Goal: Information Seeking & Learning: Learn about a topic

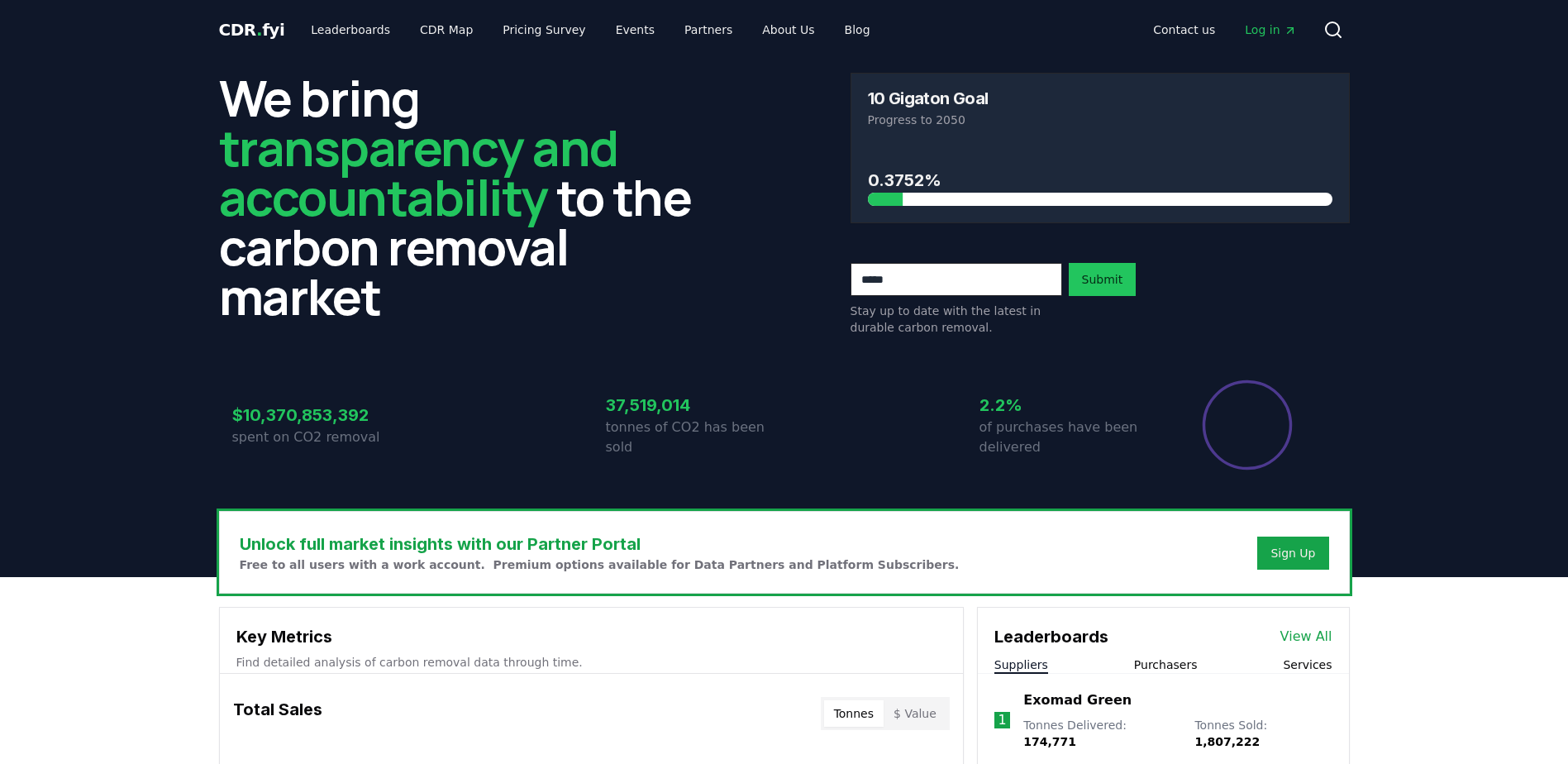
scroll to position [496, 0]
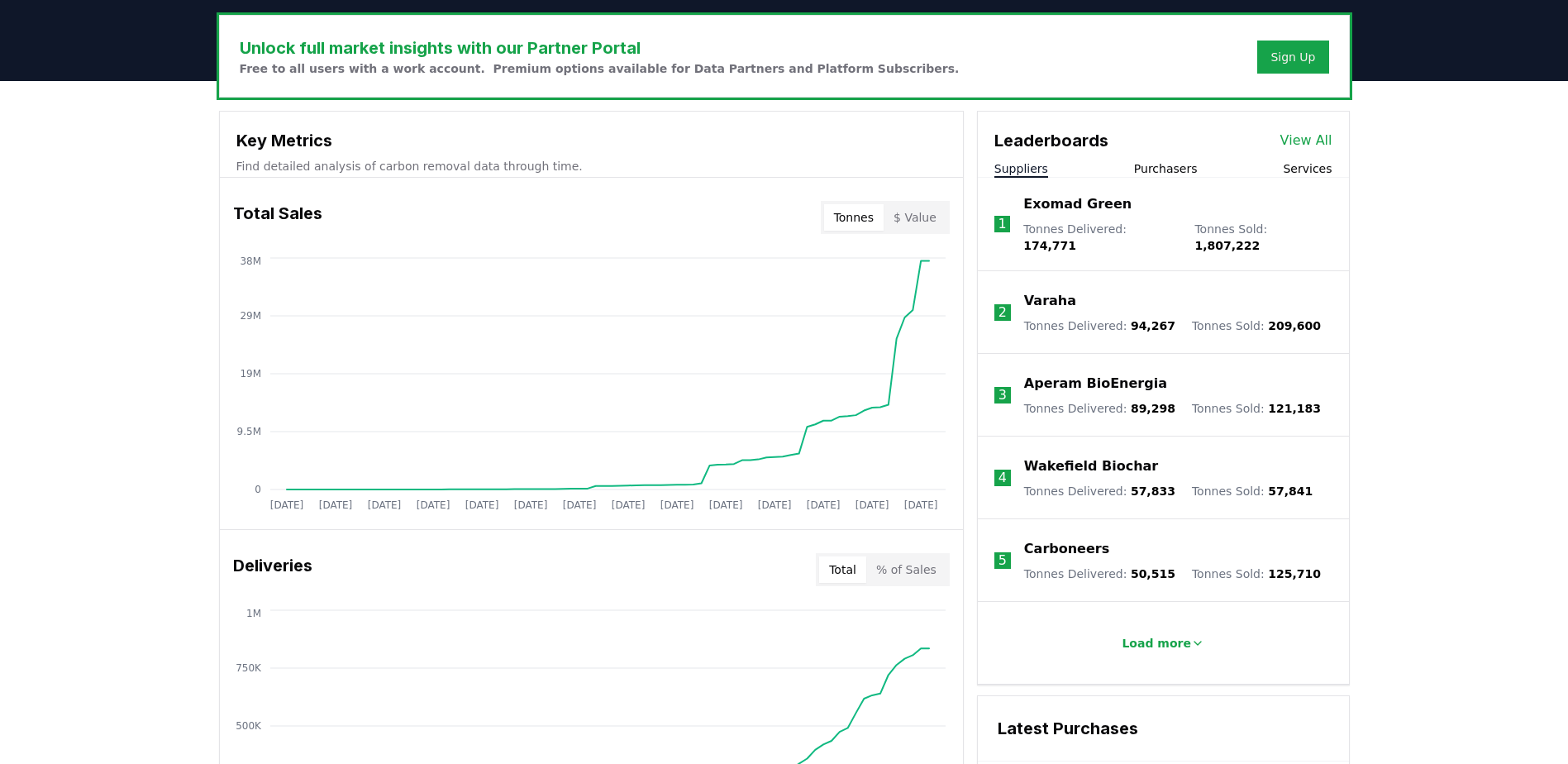
click at [1310, 139] on link "View All" at bounding box center [1306, 140] width 52 height 20
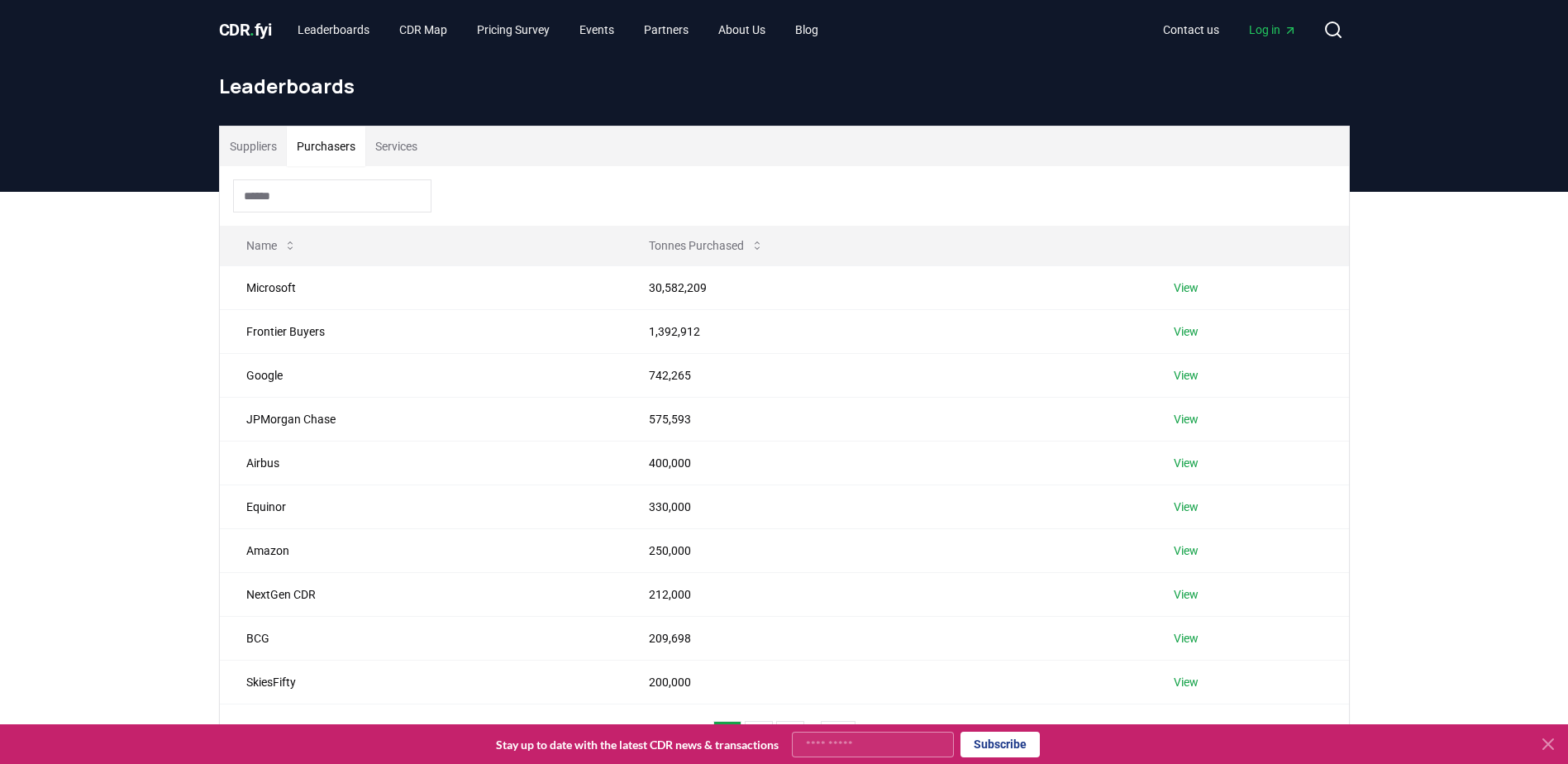
click at [325, 151] on button "Purchasers" at bounding box center [326, 146] width 79 height 39
click at [262, 148] on button "Suppliers" at bounding box center [253, 146] width 67 height 39
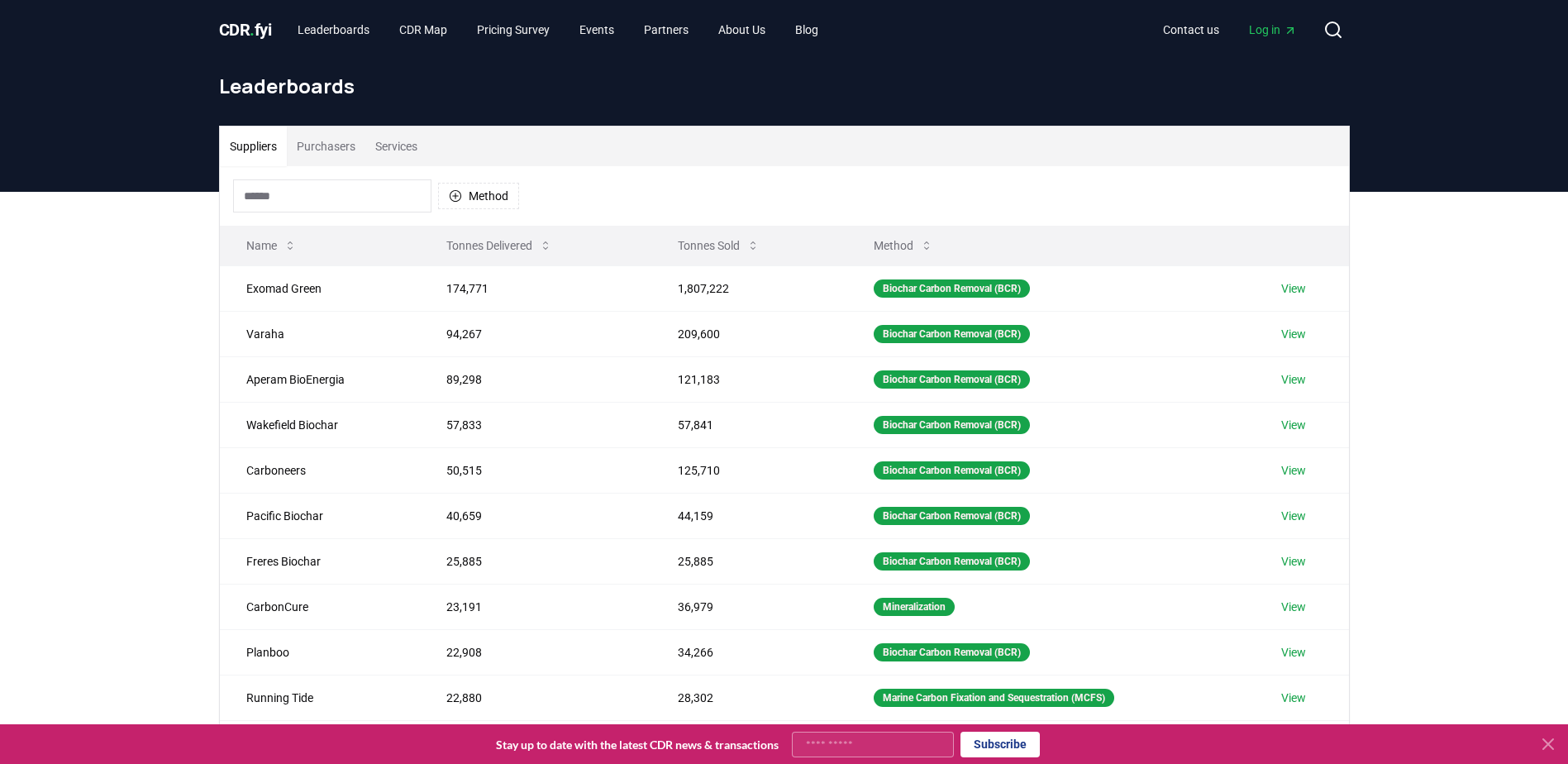
click at [924, 242] on icon at bounding box center [926, 245] width 13 height 13
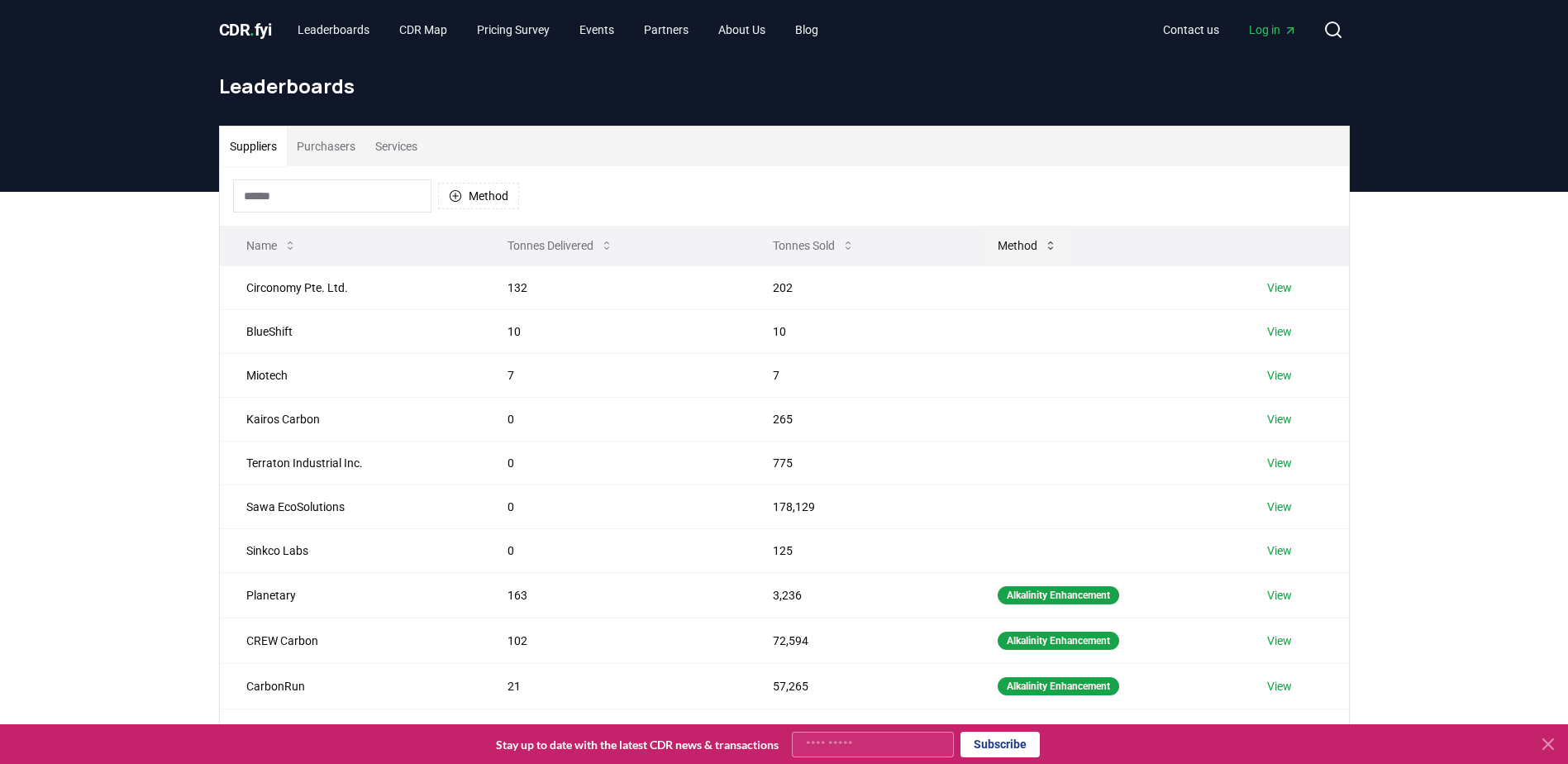
click at [1030, 245] on button "Method" at bounding box center [1027, 246] width 86 height 33
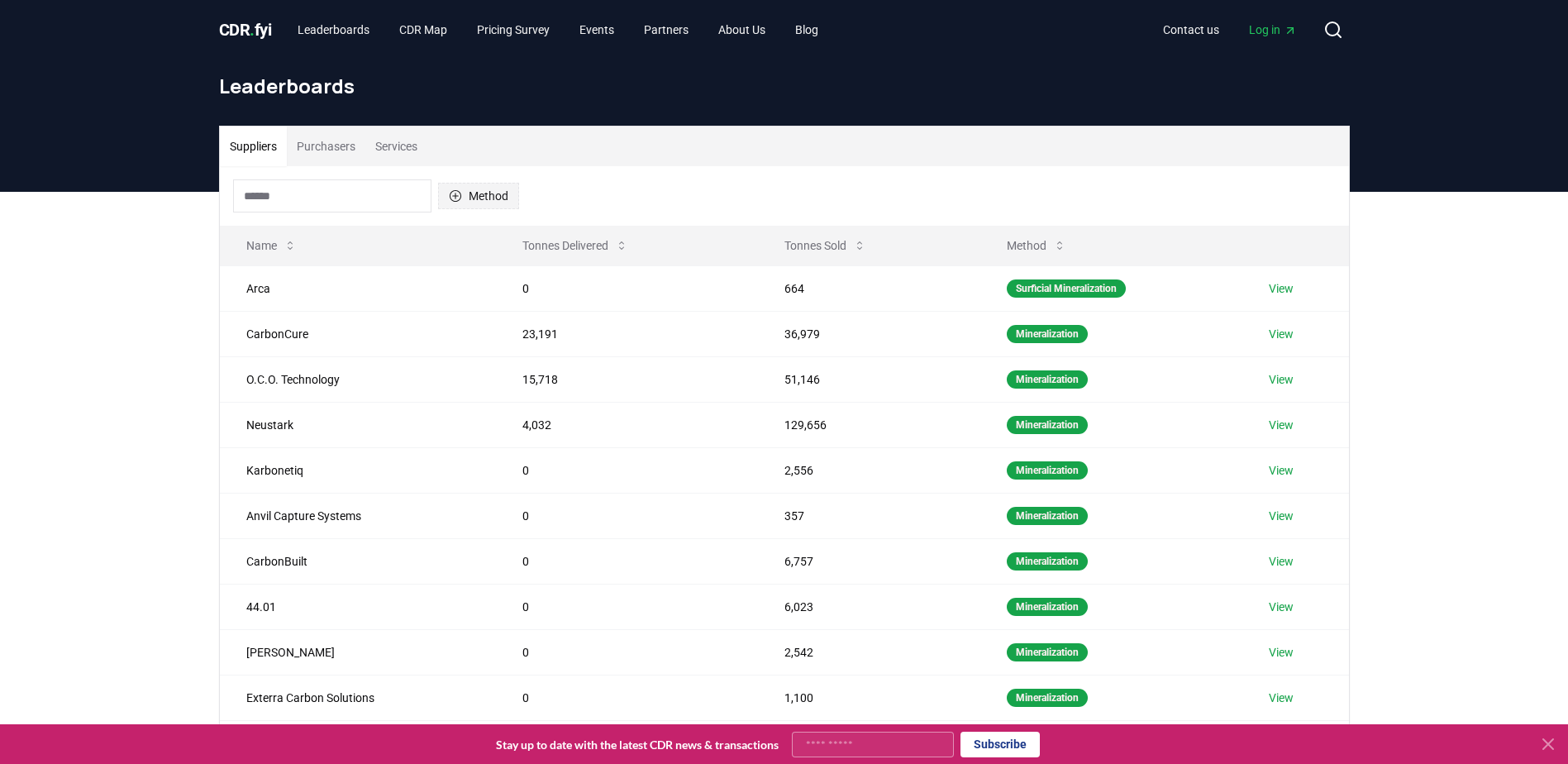
click at [458, 201] on icon "button" at bounding box center [454, 195] width 12 height 12
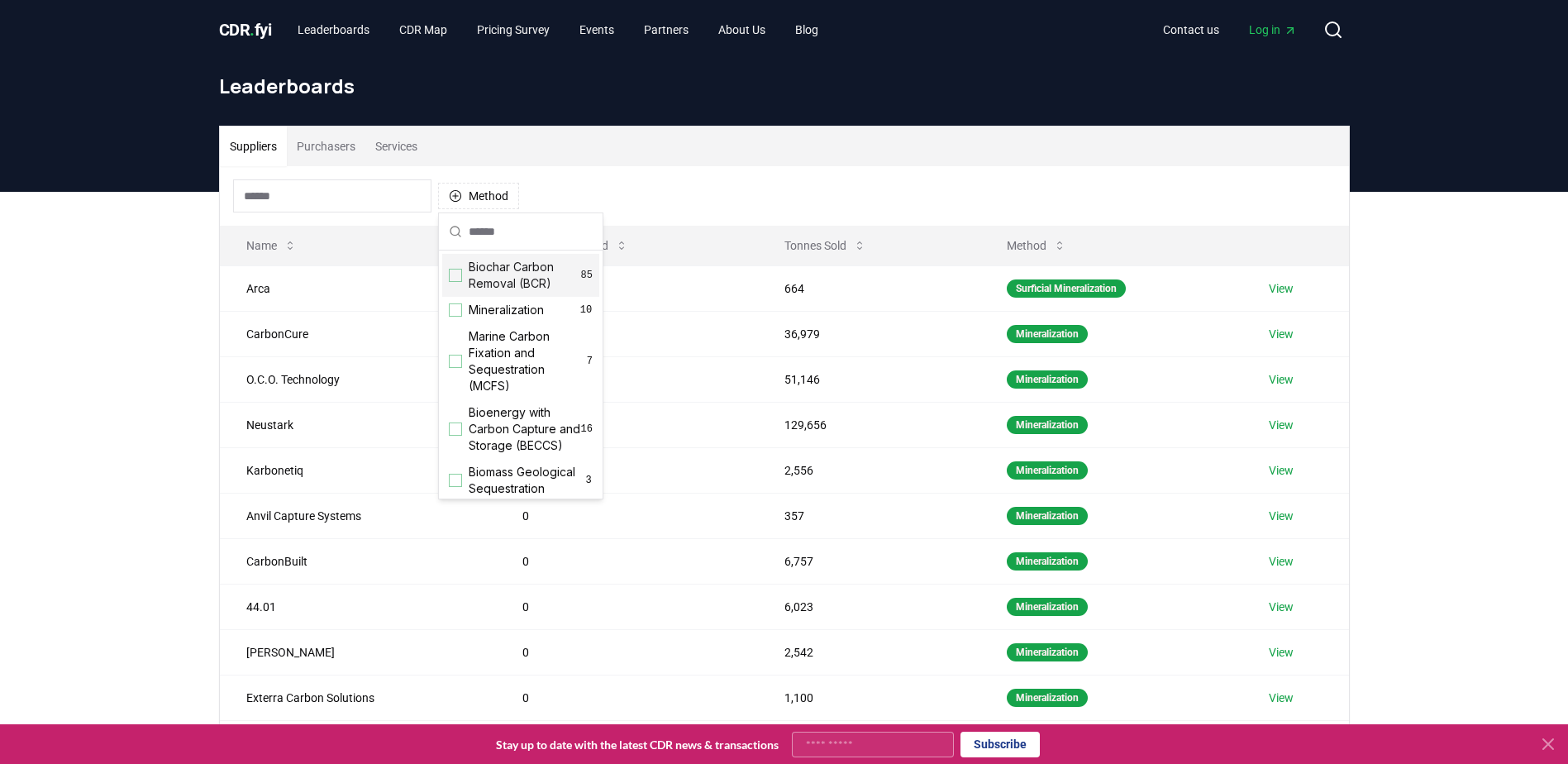
click at [457, 271] on div "Suggestions" at bounding box center [455, 275] width 13 height 13
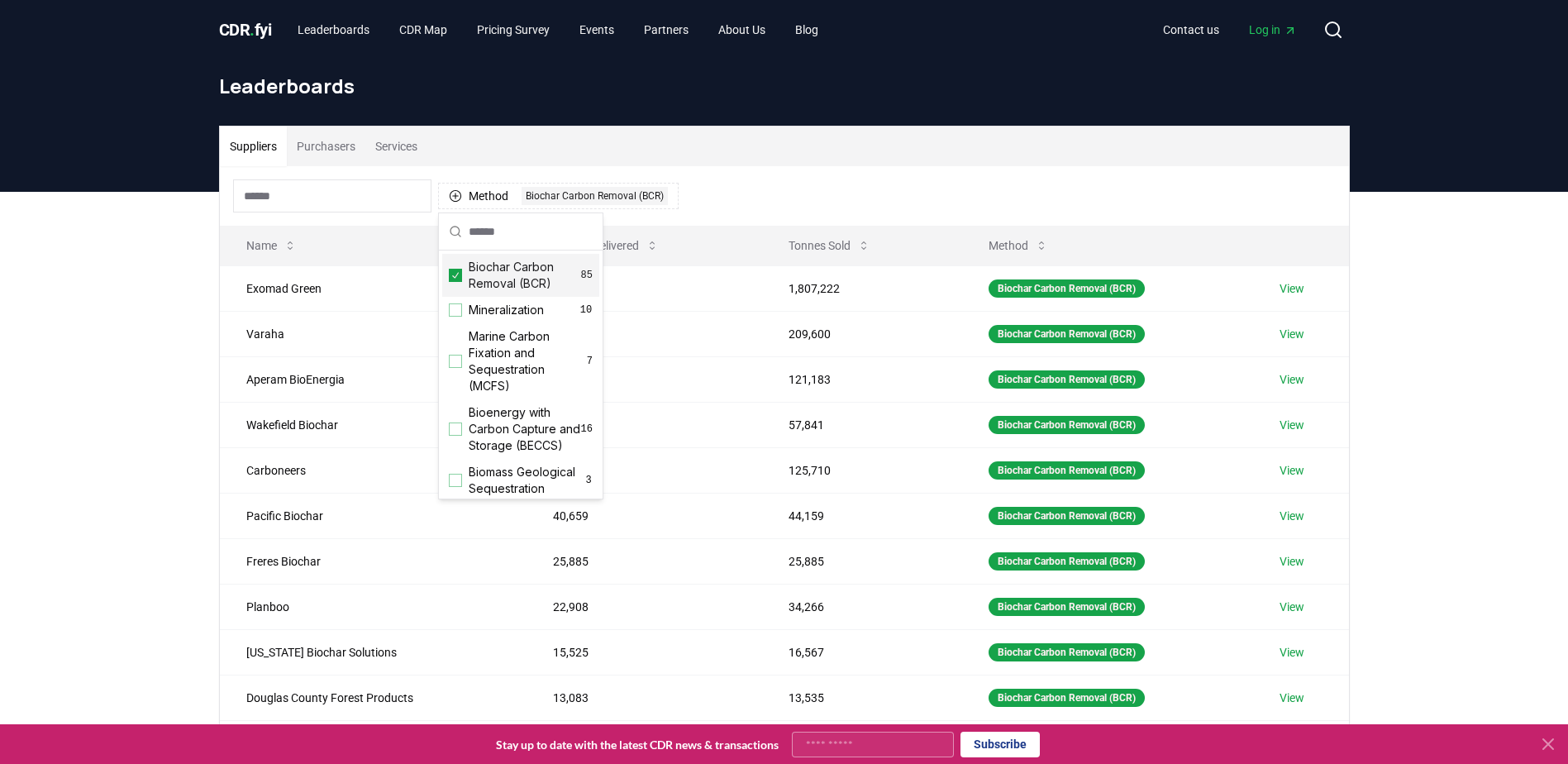
click at [721, 187] on div "Method 1 Biochar Carbon Removal (BCR)" at bounding box center [784, 195] width 1129 height 60
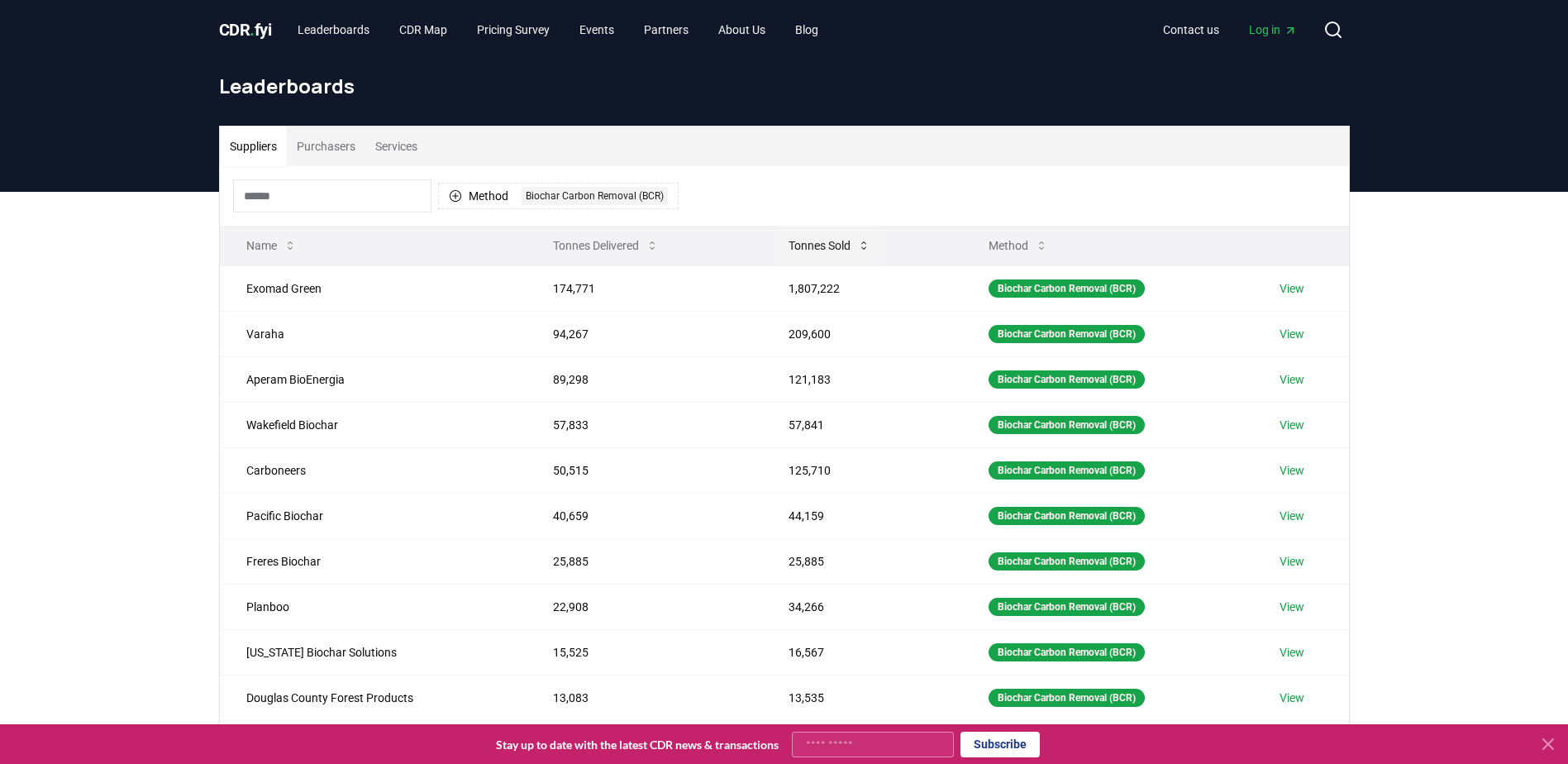
click at [819, 245] on button "Tonnes Sold" at bounding box center [829, 246] width 108 height 33
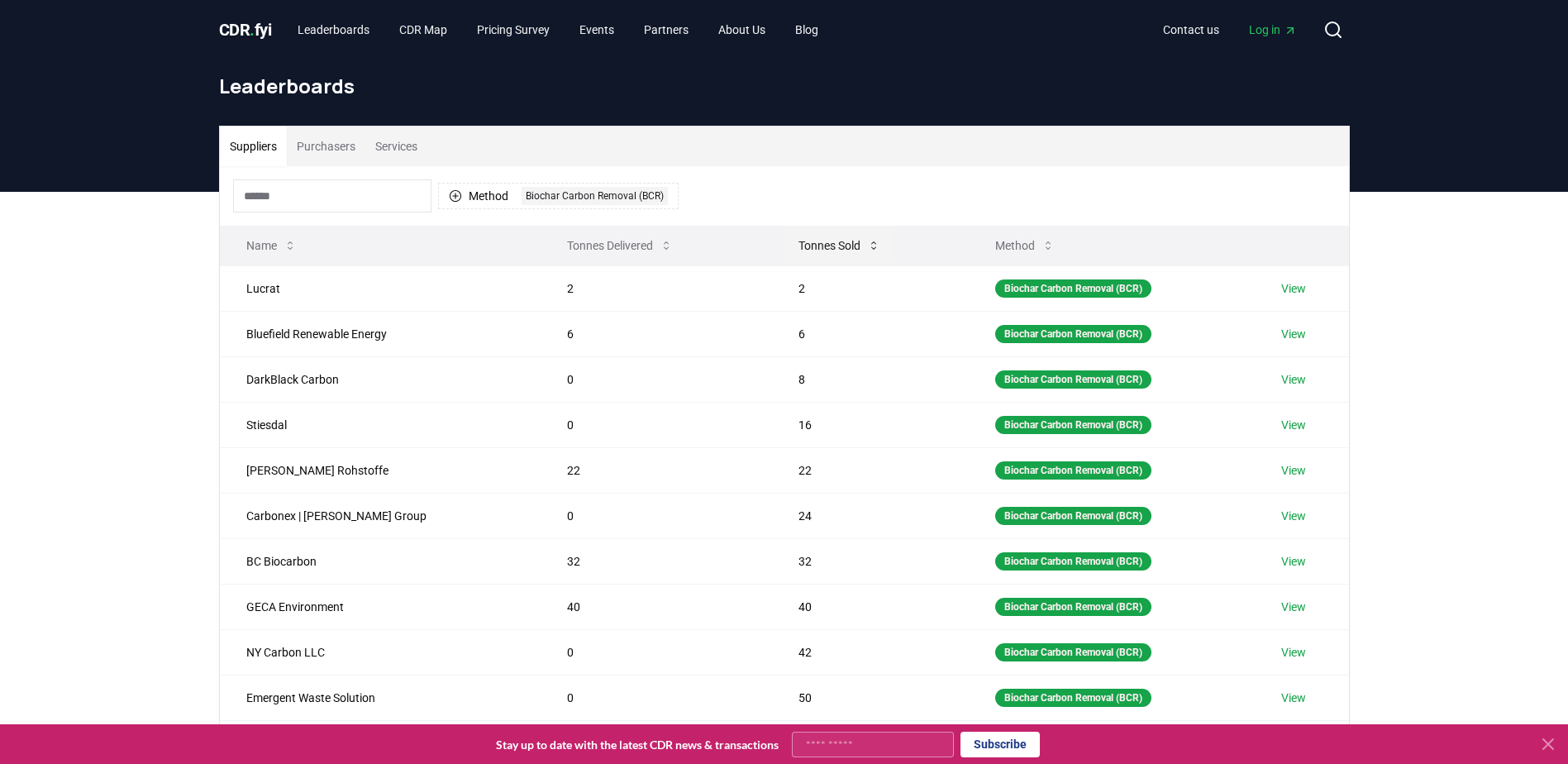
click at [805, 249] on button "Tonnes Sold" at bounding box center [839, 246] width 108 height 33
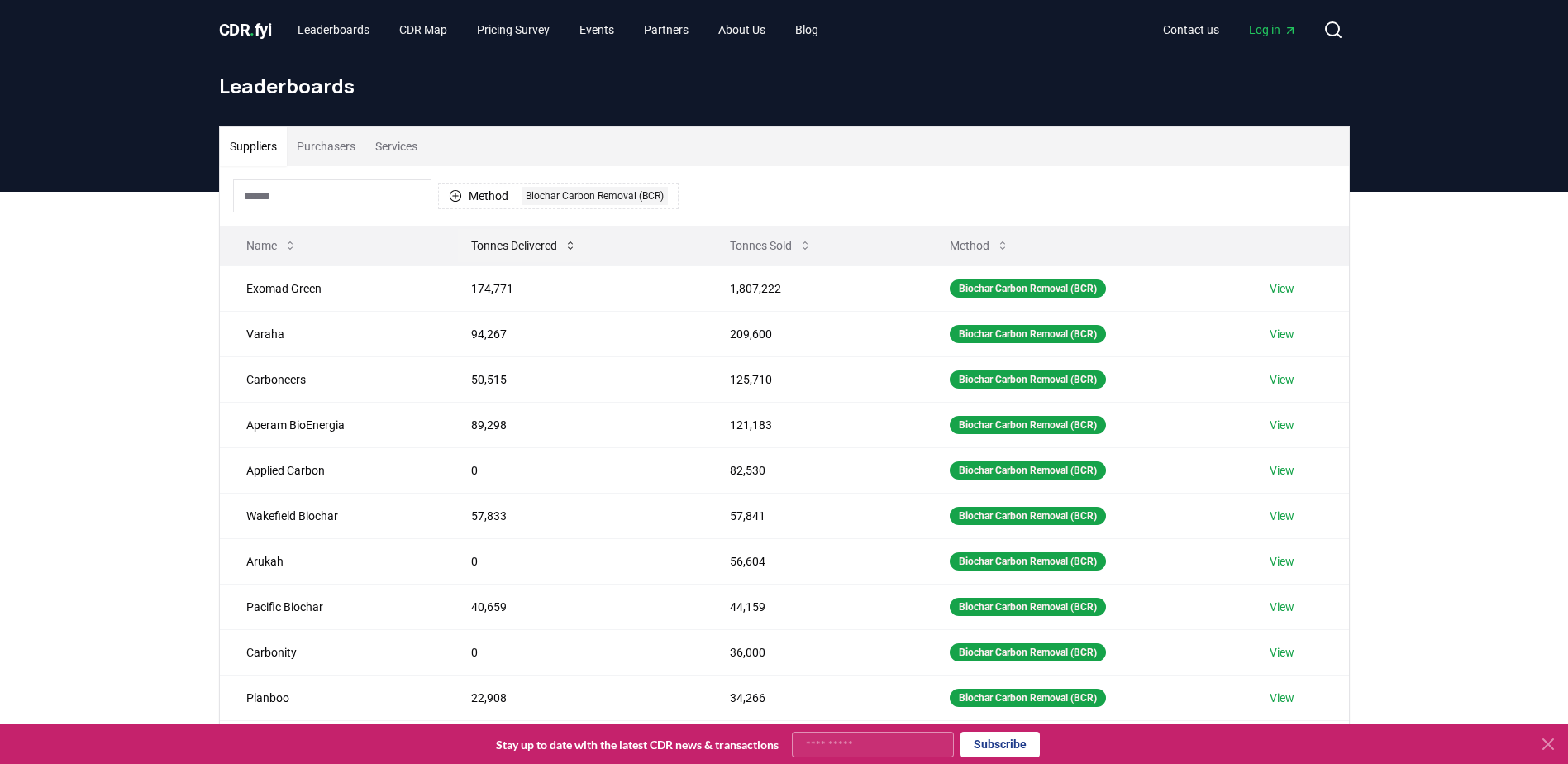
click at [525, 249] on button "Tonnes Delivered" at bounding box center [524, 246] width 132 height 33
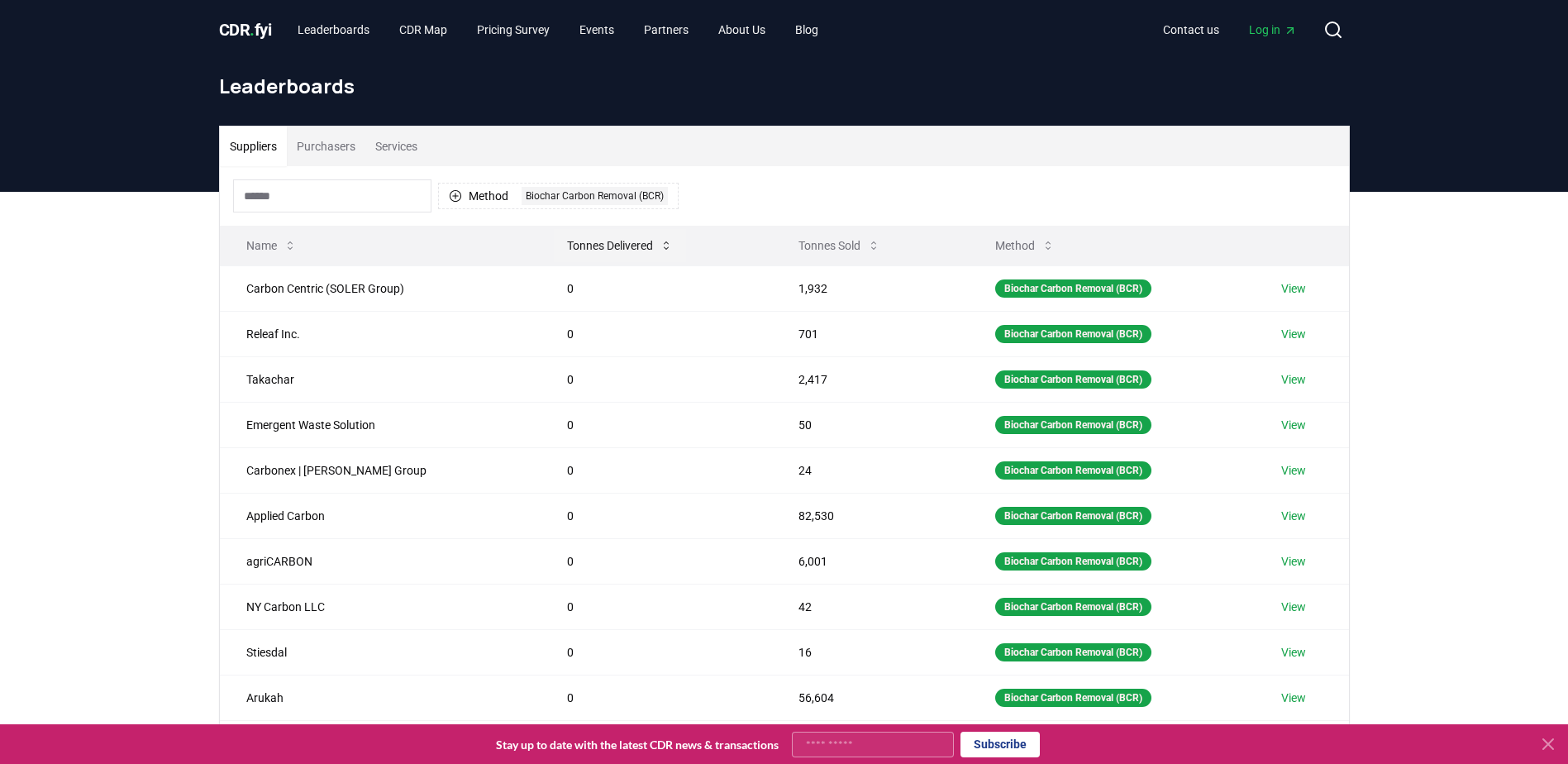
click at [554, 249] on button "Tonnes Delivered" at bounding box center [620, 246] width 132 height 33
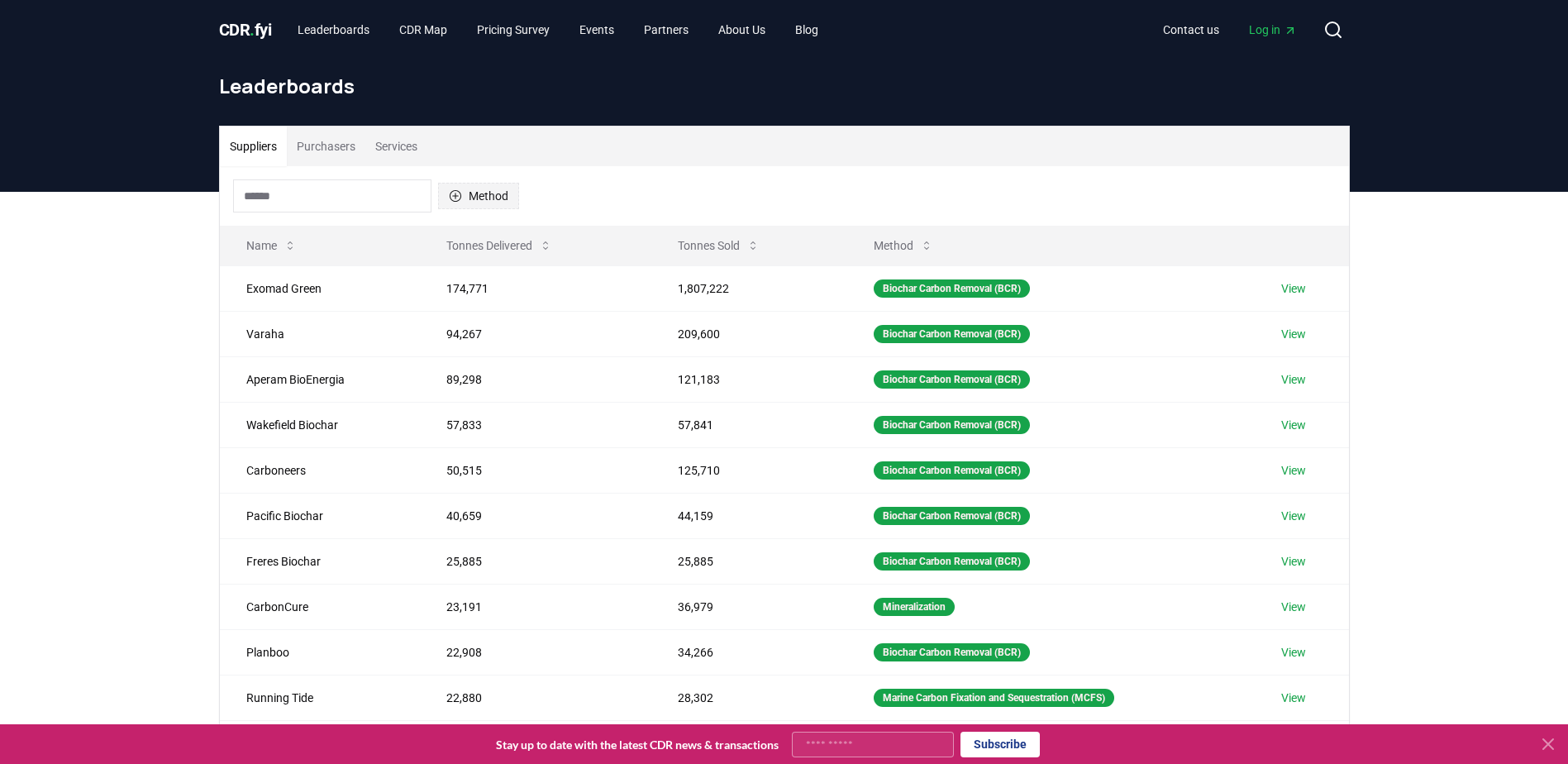
click at [481, 203] on button "Method" at bounding box center [479, 195] width 81 height 27
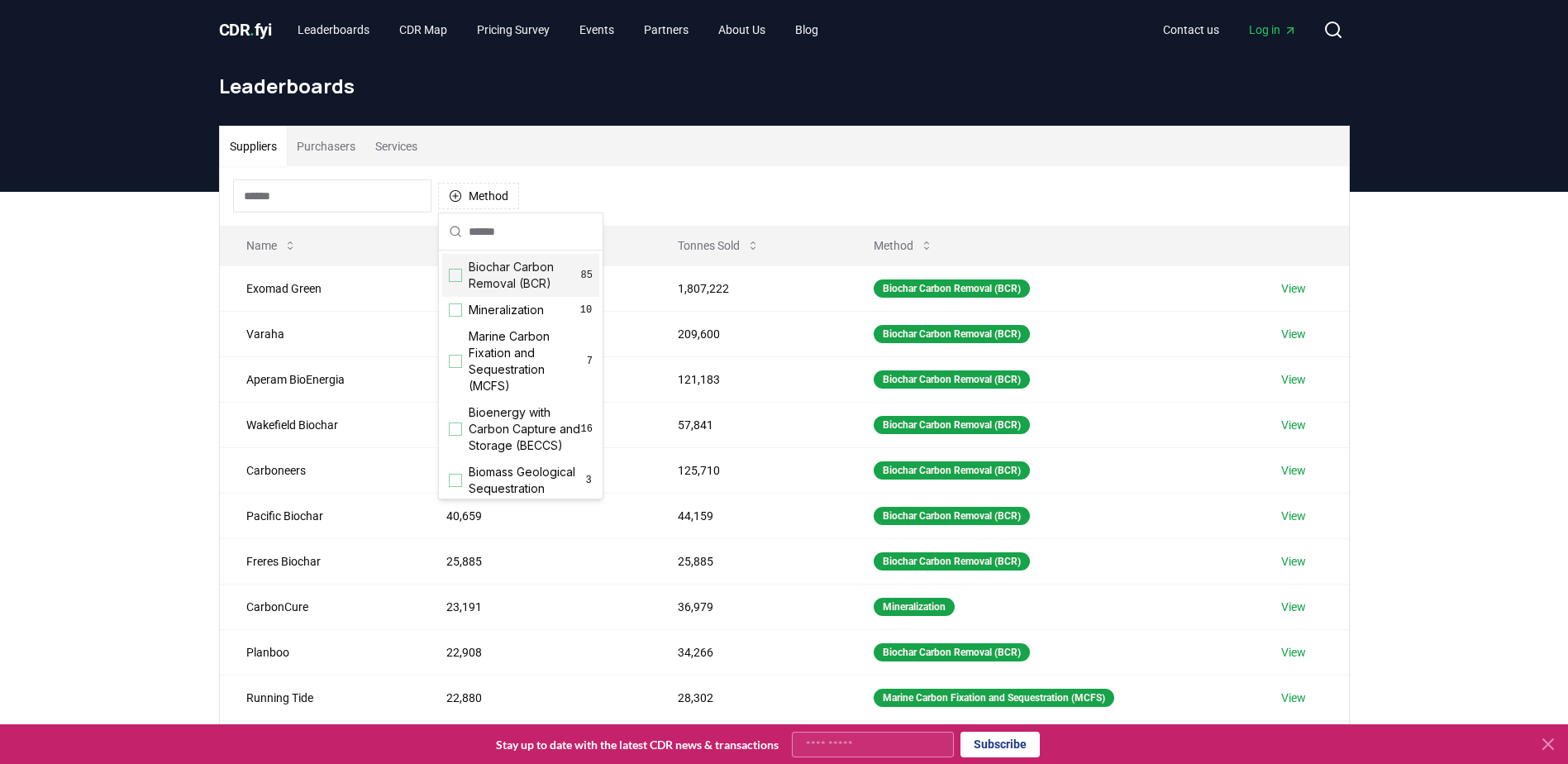
click at [459, 277] on div "Suggestions" at bounding box center [455, 275] width 13 height 13
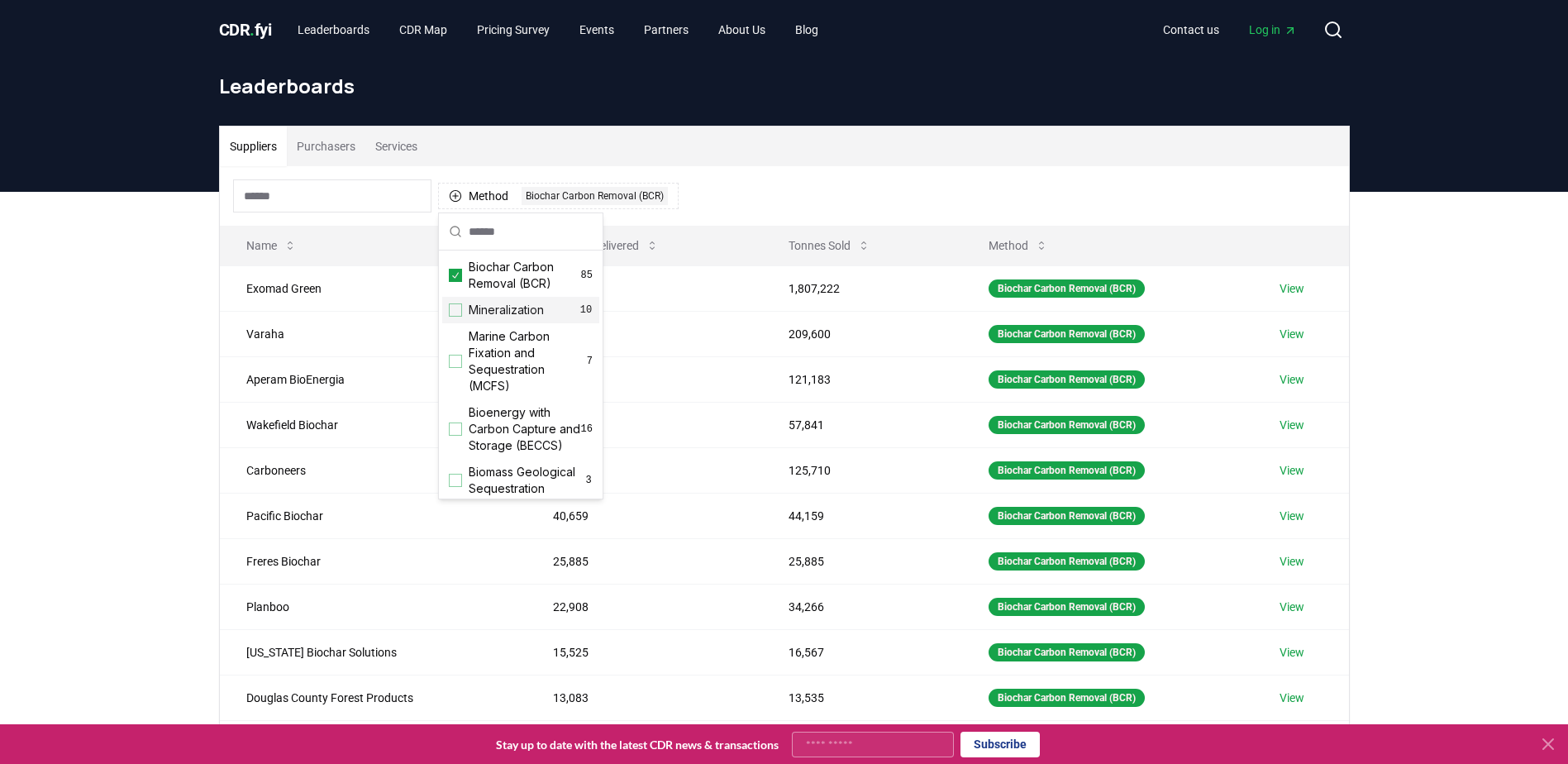
click at [114, 338] on div "Suppliers Purchasers Services Method 1 Biochar Carbon Removal (BCR) Name Tonnes…" at bounding box center [784, 523] width 1568 height 662
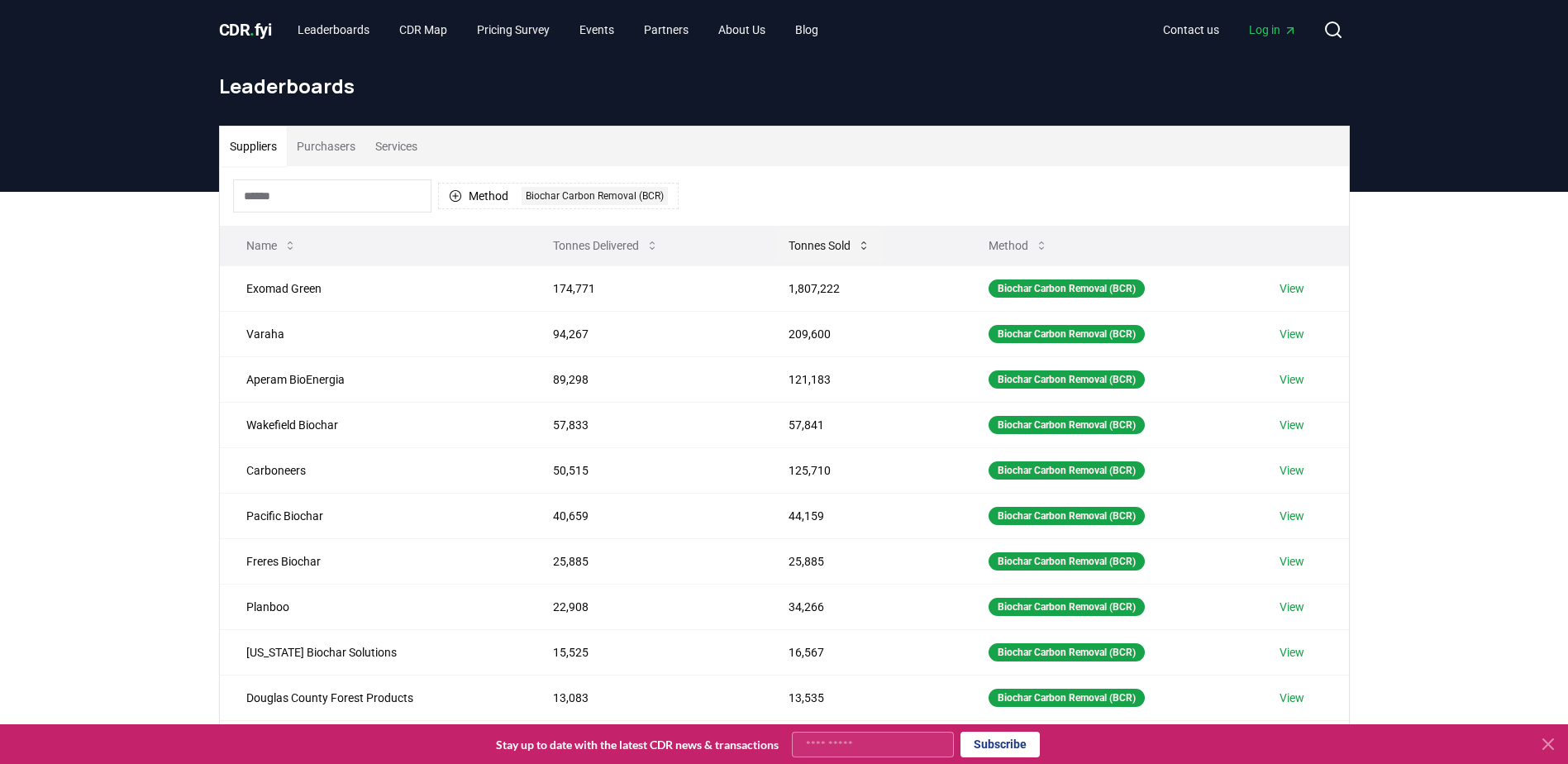
click at [824, 247] on button "Tonnes Sold" at bounding box center [829, 246] width 108 height 33
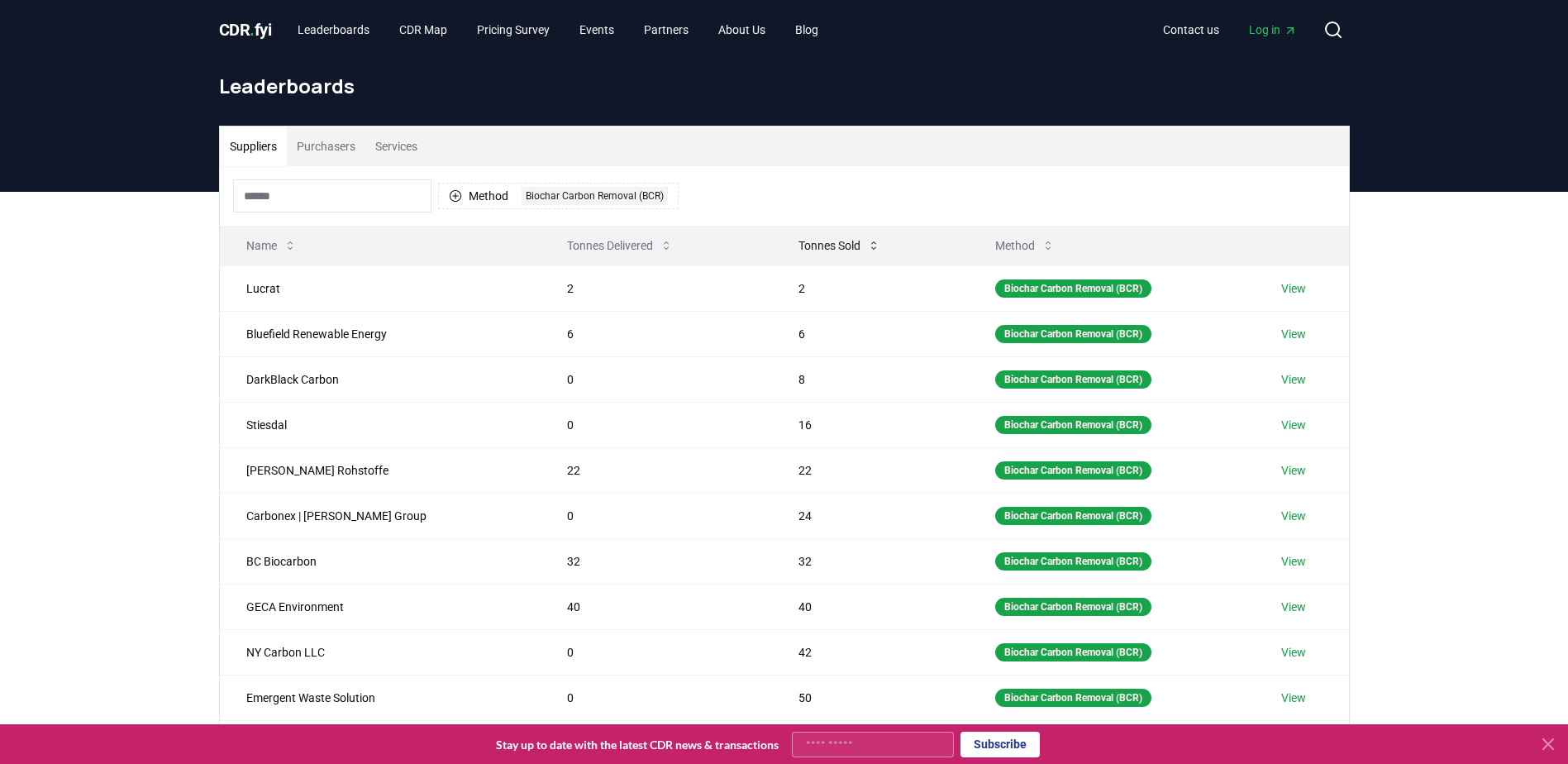
click at [821, 243] on button "Tonnes Sold" at bounding box center [839, 246] width 108 height 33
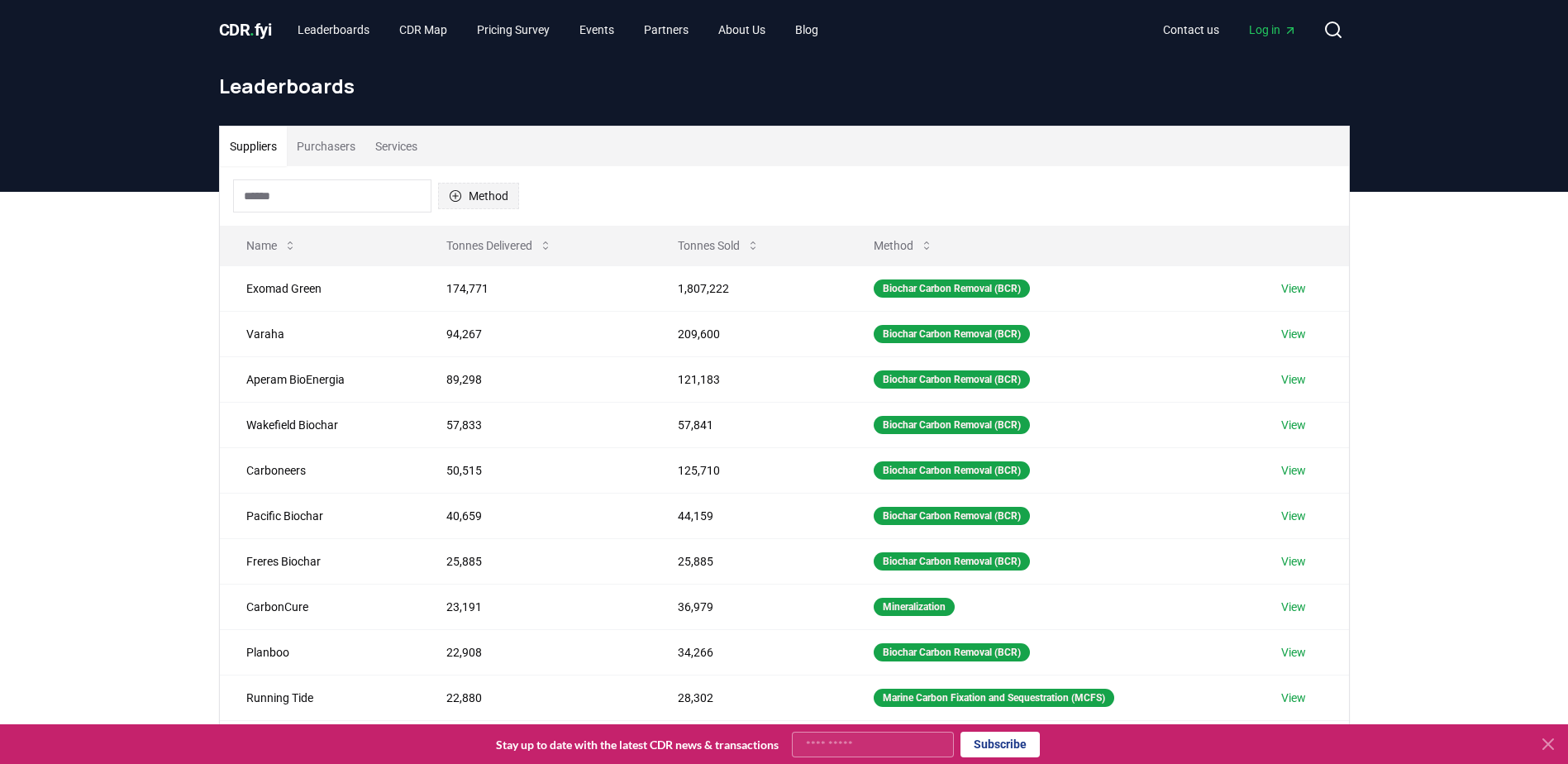
click at [470, 203] on button "Method" at bounding box center [479, 195] width 81 height 27
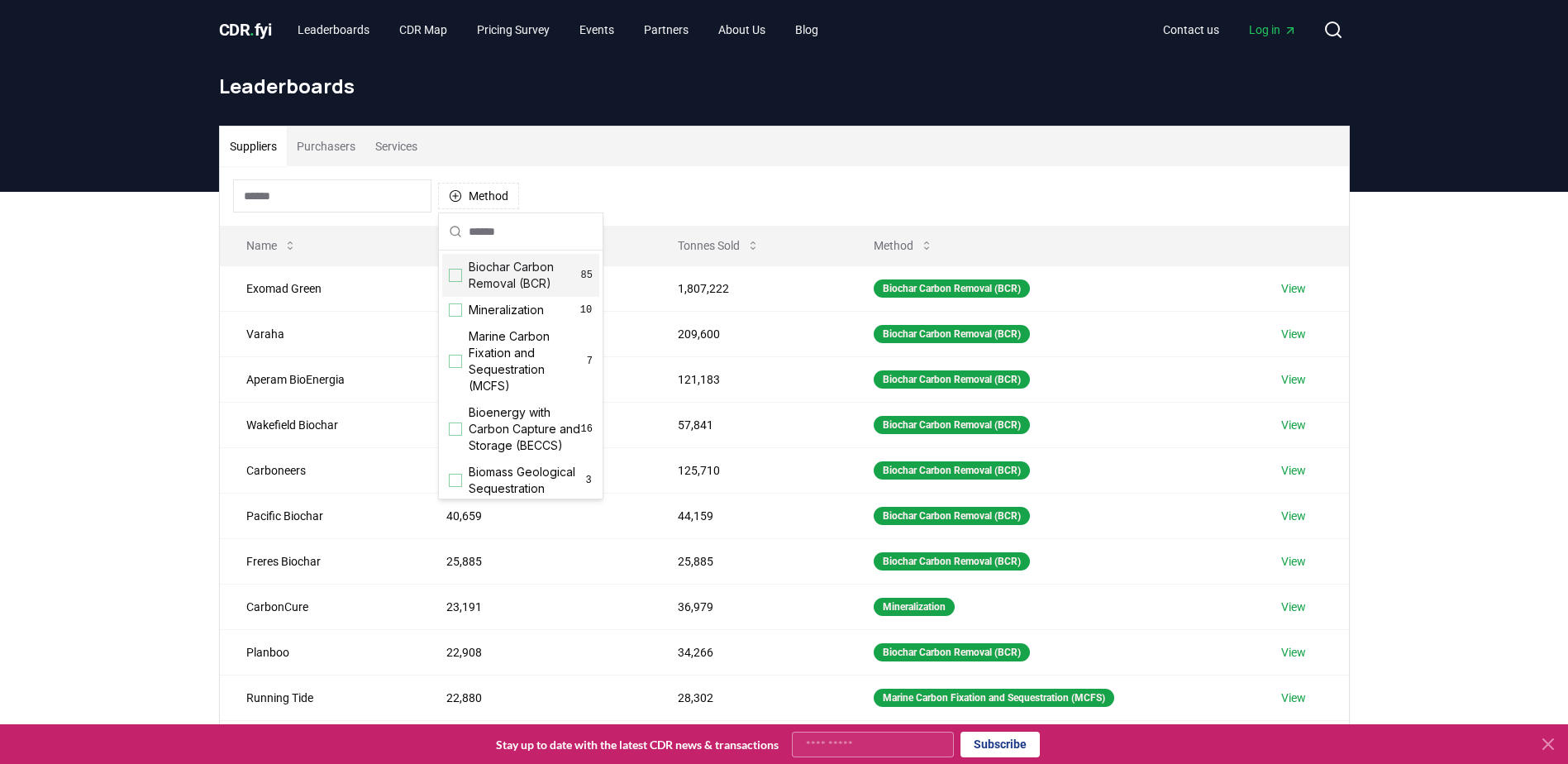
click at [492, 271] on span "Biochar Carbon Removal (BCR)" at bounding box center [525, 275] width 113 height 33
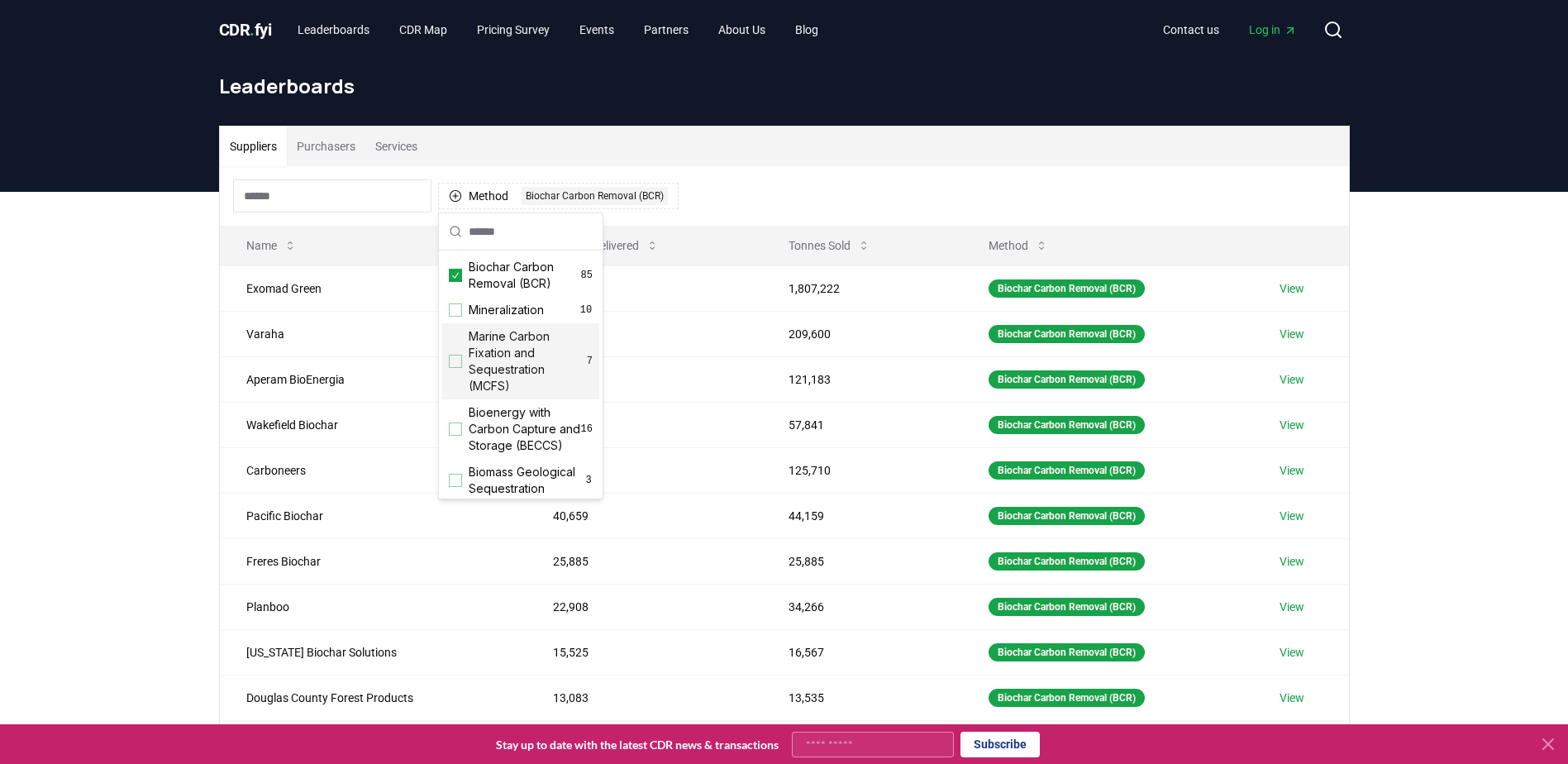
click at [80, 296] on div "Suppliers Purchasers Services Method 1 Biochar Carbon Removal (BCR) Name Tonnes…" at bounding box center [784, 523] width 1568 height 662
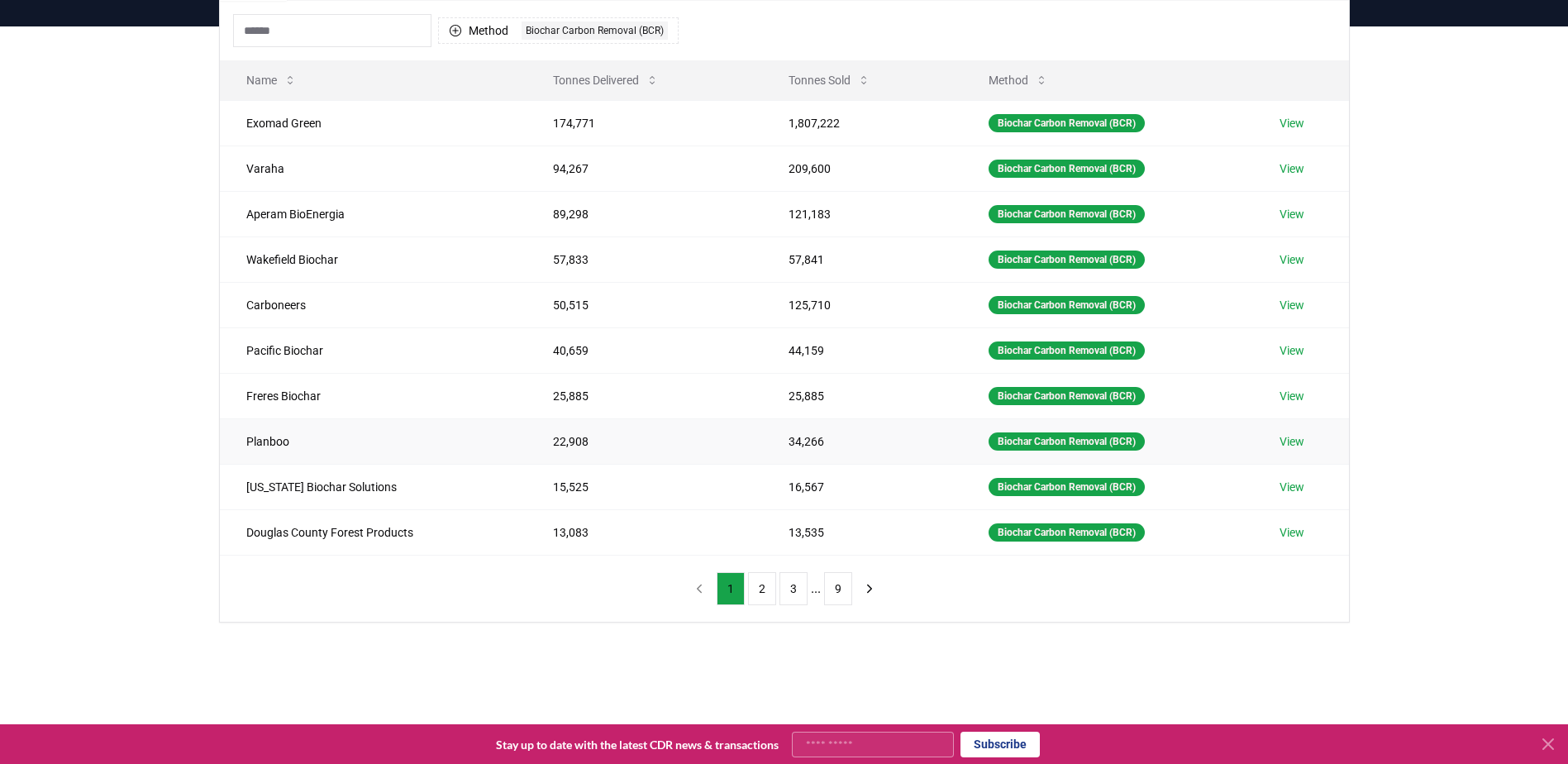
scroll to position [83, 0]
